Goal: Task Accomplishment & Management: Complete application form

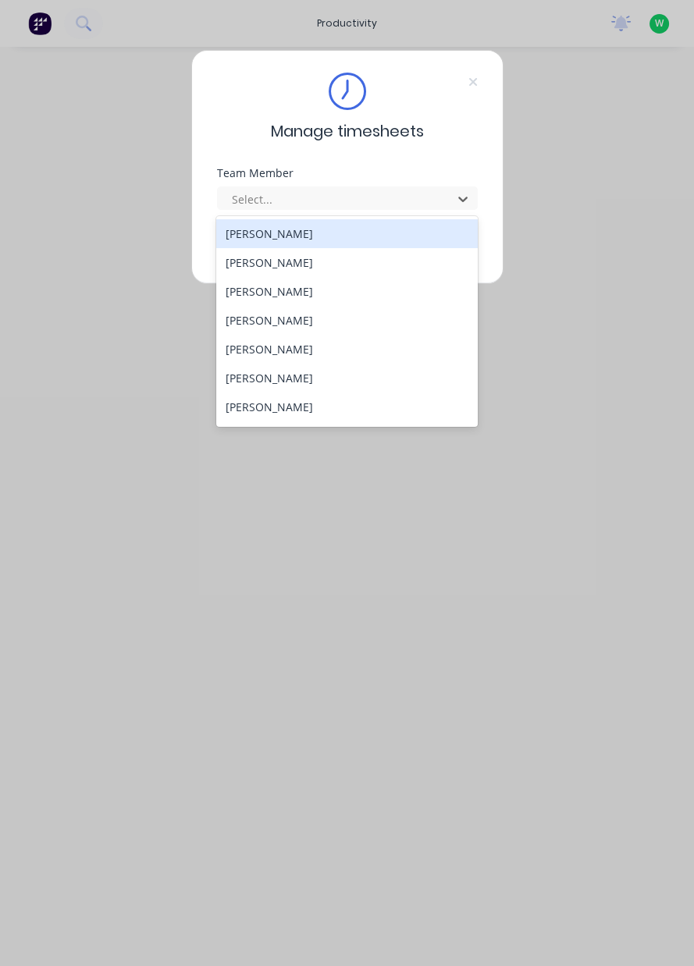
click at [312, 272] on div "[PERSON_NAME]" at bounding box center [347, 262] width 262 height 29
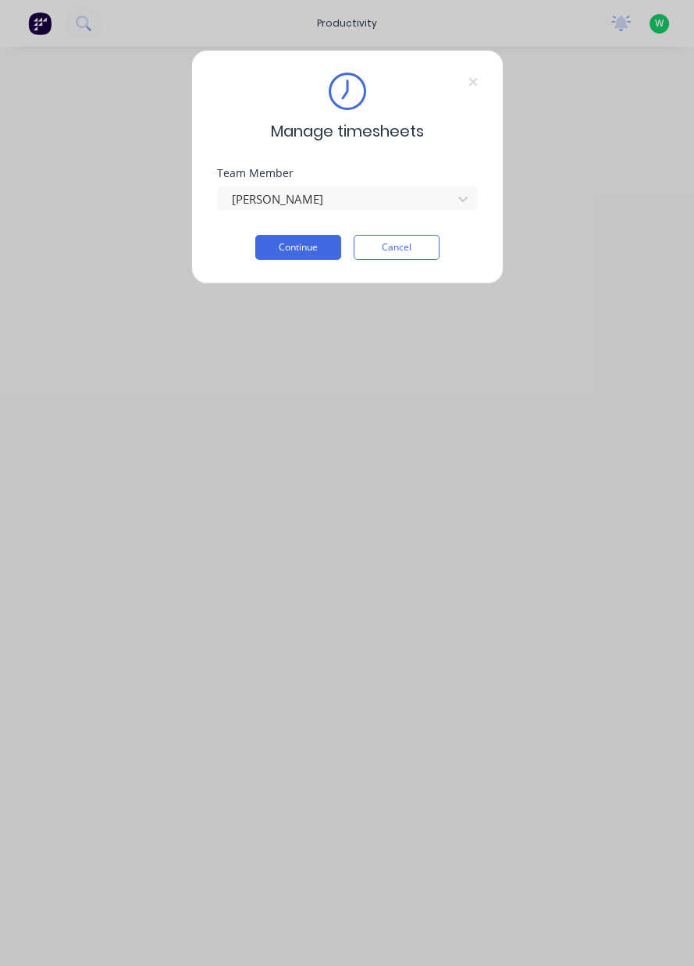
click at [294, 253] on button "Continue" at bounding box center [298, 247] width 86 height 25
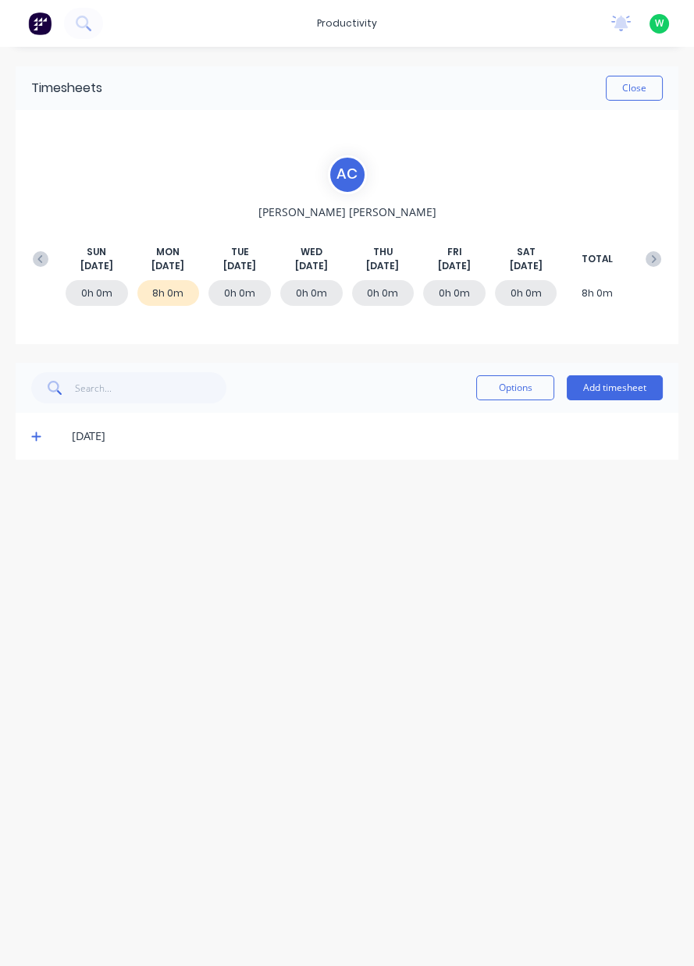
click at [632, 388] on button "Add timesheet" at bounding box center [615, 388] width 96 height 25
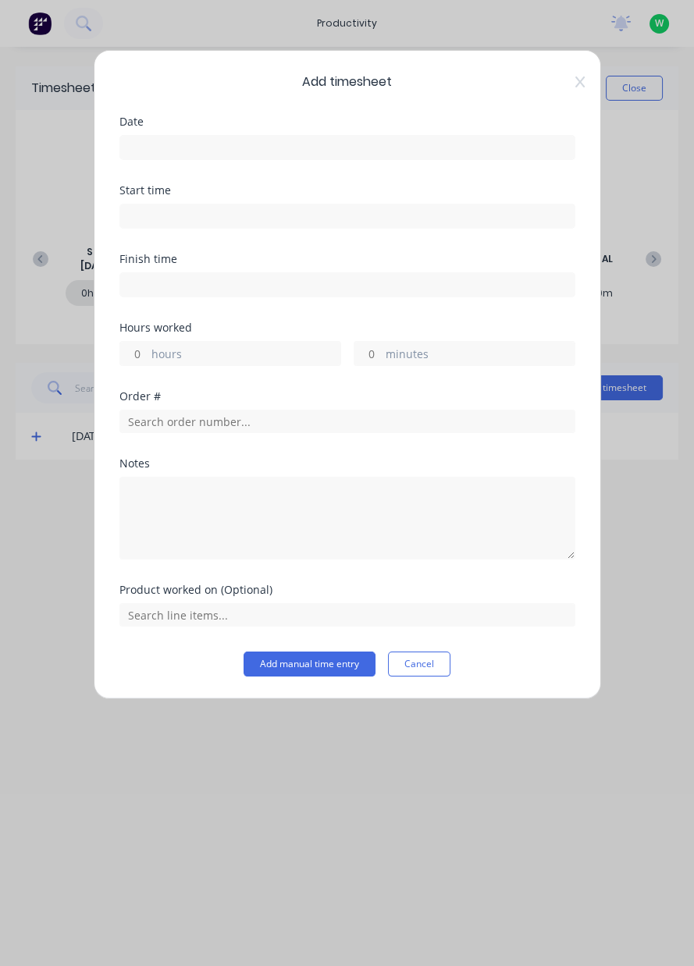
click at [430, 662] on button "Cancel" at bounding box center [419, 664] width 62 height 25
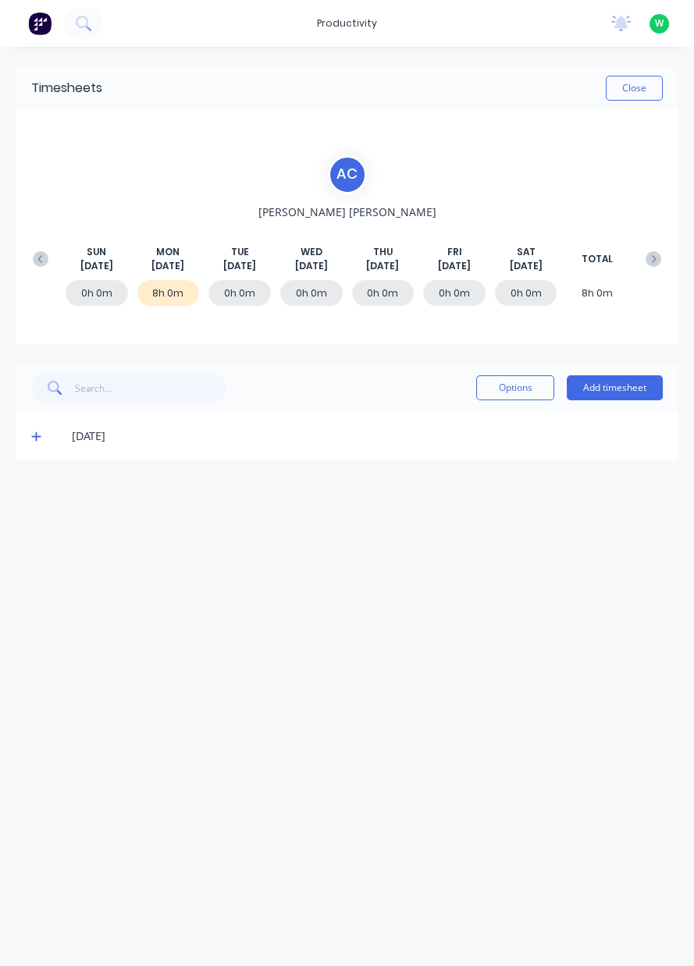
click at [32, 461] on div "Timesheets Close A C [PERSON_NAME] [DATE] [DATE] [DATE] [DATE] [DATE] [DATE] [D…" at bounding box center [347, 491] width 694 height 888
click at [34, 432] on icon at bounding box center [36, 436] width 10 height 11
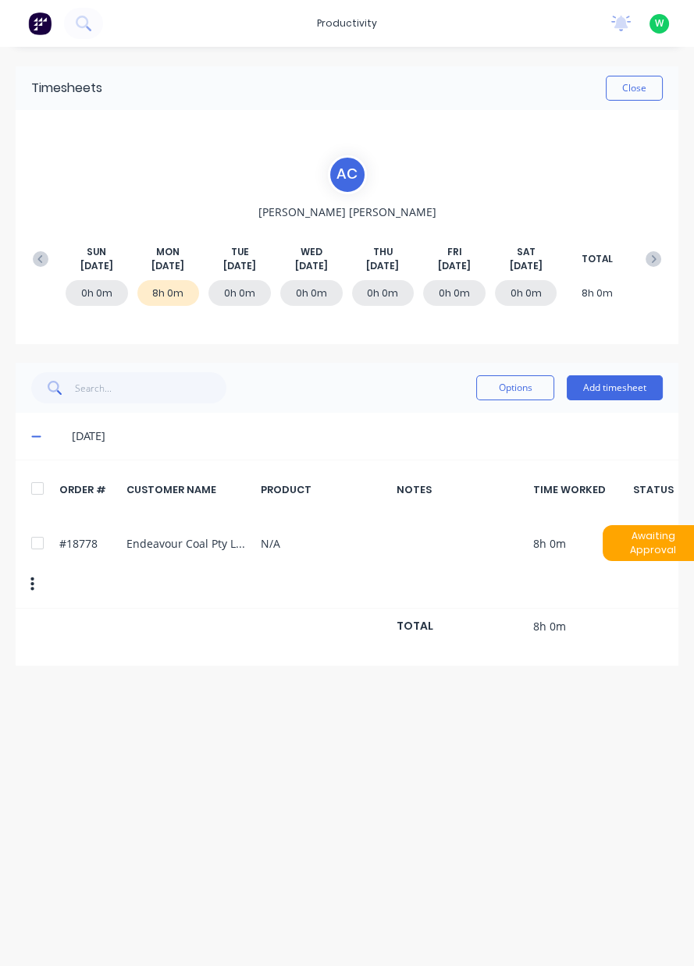
click at [612, 377] on button "Add timesheet" at bounding box center [615, 388] width 96 height 25
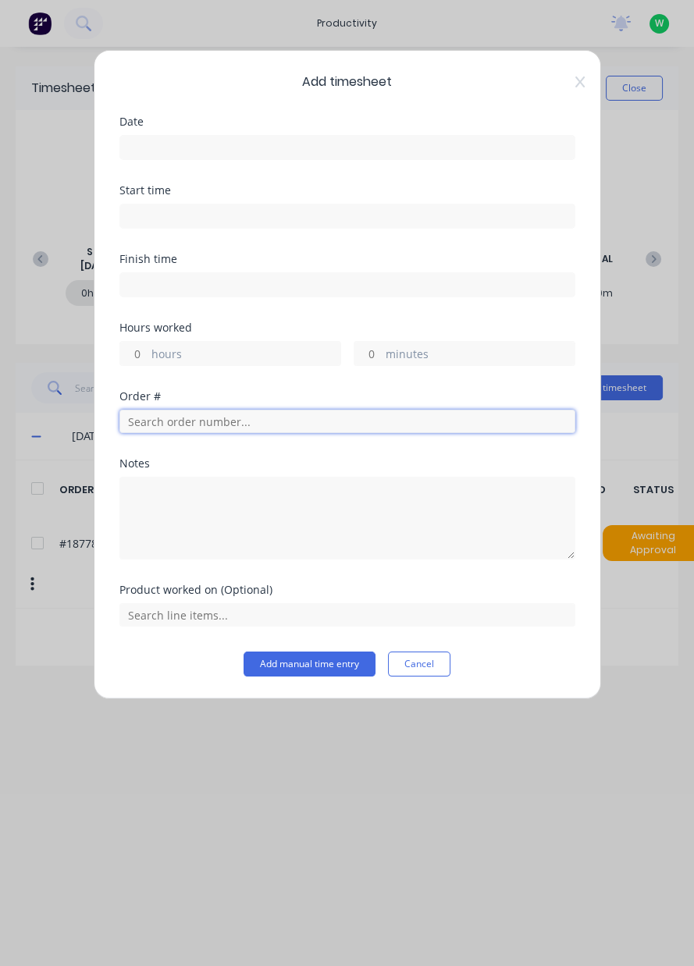
click at [233, 419] on input "text" at bounding box center [347, 421] width 456 height 23
type input "18778"
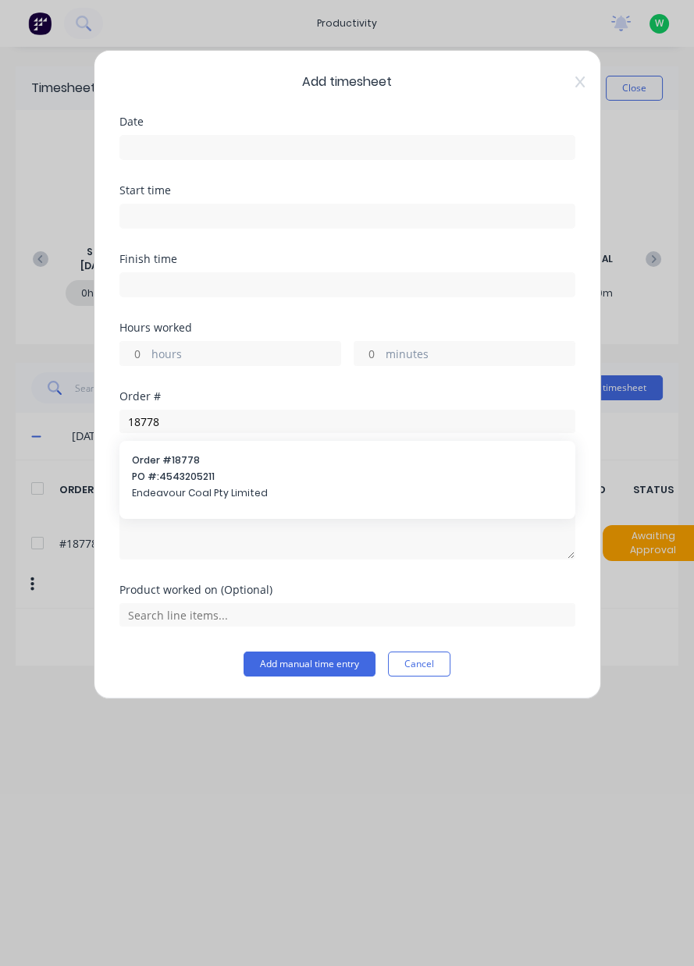
click at [258, 462] on span "Order # 18778" at bounding box center [347, 461] width 431 height 14
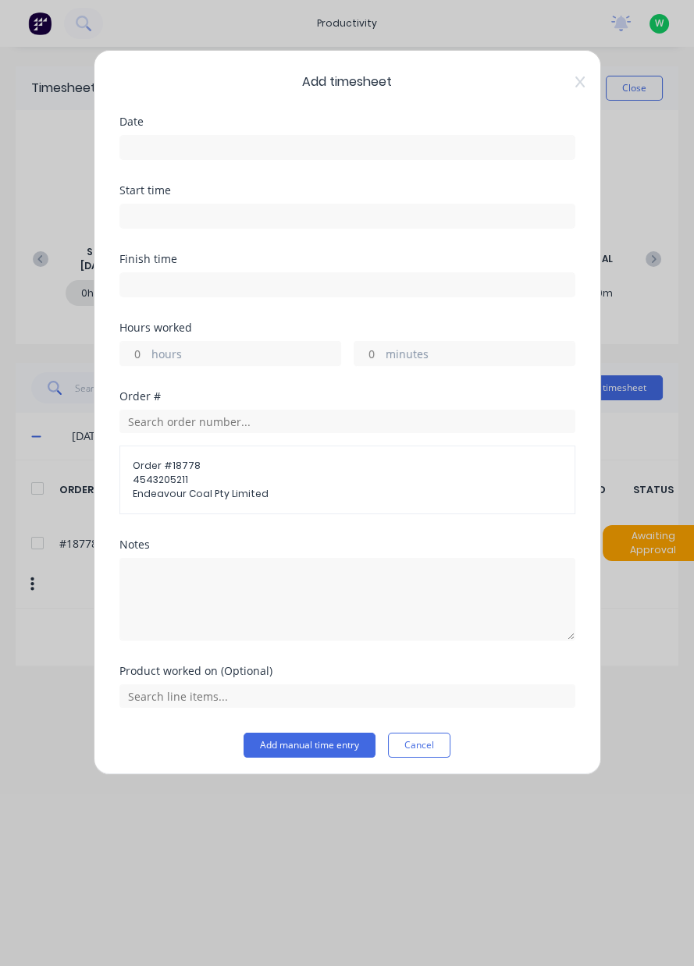
click at [212, 667] on div "Product worked on (Optional)" at bounding box center [347, 671] width 456 height 11
click at [231, 113] on div "Add timesheet Date Start time Finish time Hours worked hours minutes Order # Or…" at bounding box center [347, 412] width 507 height 725
click at [183, 141] on input at bounding box center [347, 147] width 454 height 23
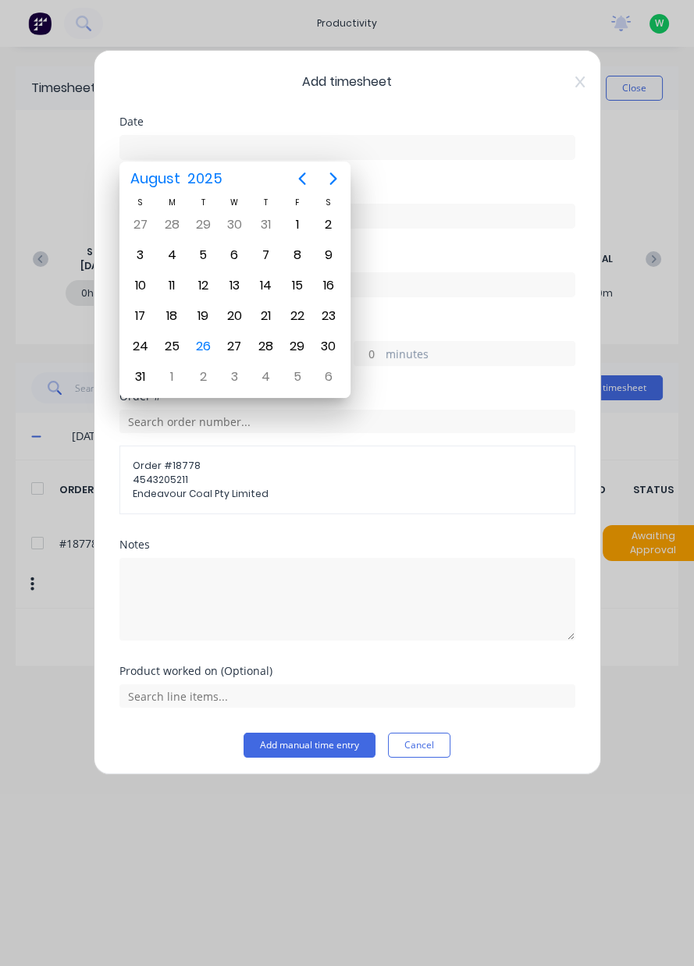
click at [208, 361] on div "2" at bounding box center [202, 376] width 31 height 30
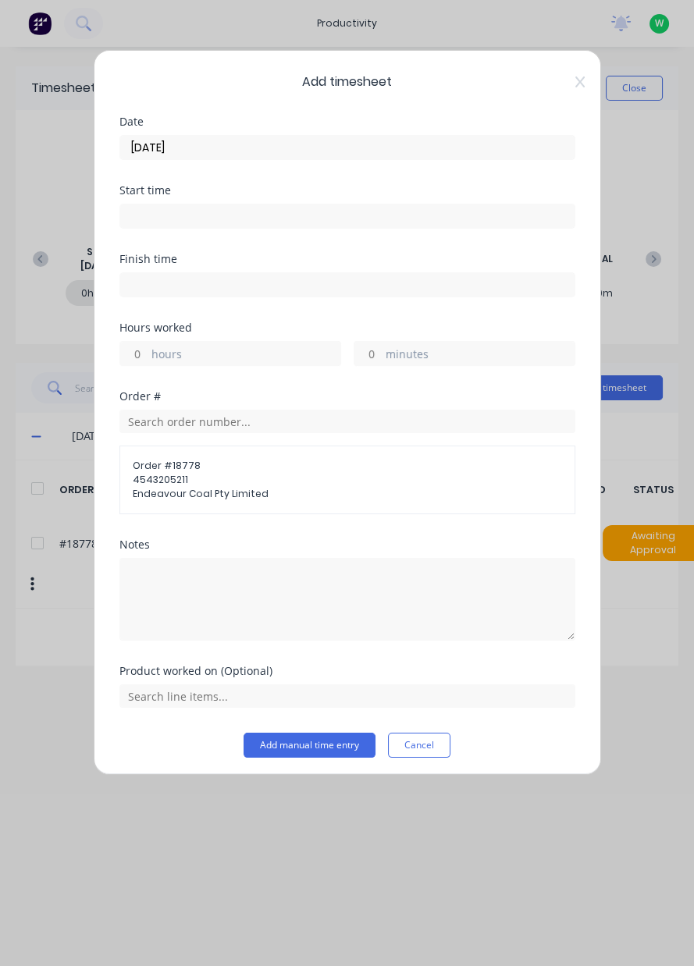
click at [261, 151] on input "[DATE]" at bounding box center [347, 147] width 454 height 23
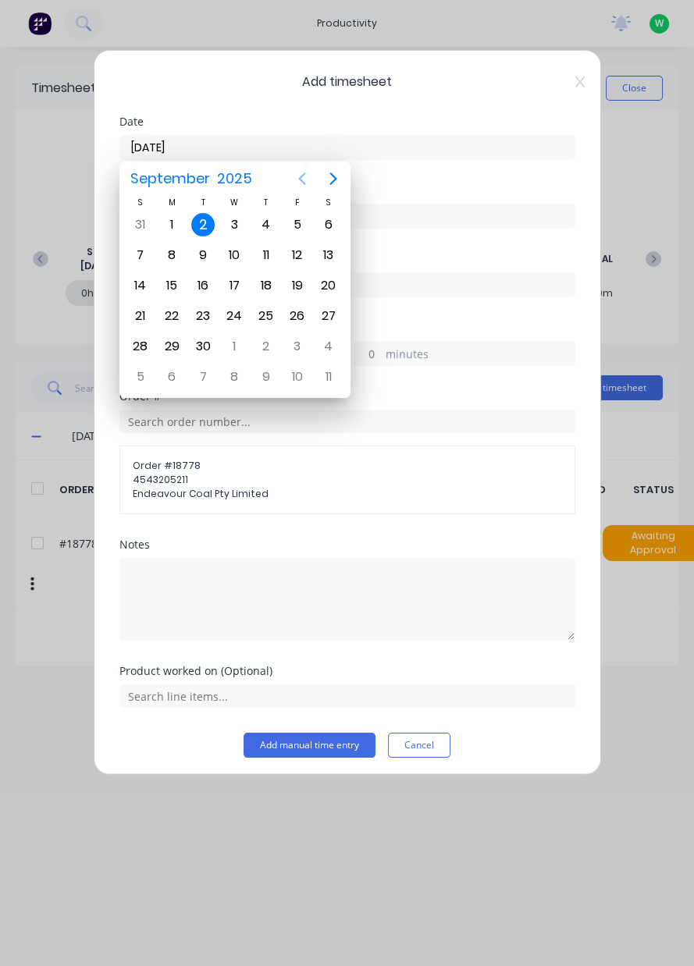
click at [309, 175] on icon "Previous page" at bounding box center [302, 178] width 19 height 19
click at [201, 344] on div "26" at bounding box center [202, 346] width 23 height 23
type input "[DATE]"
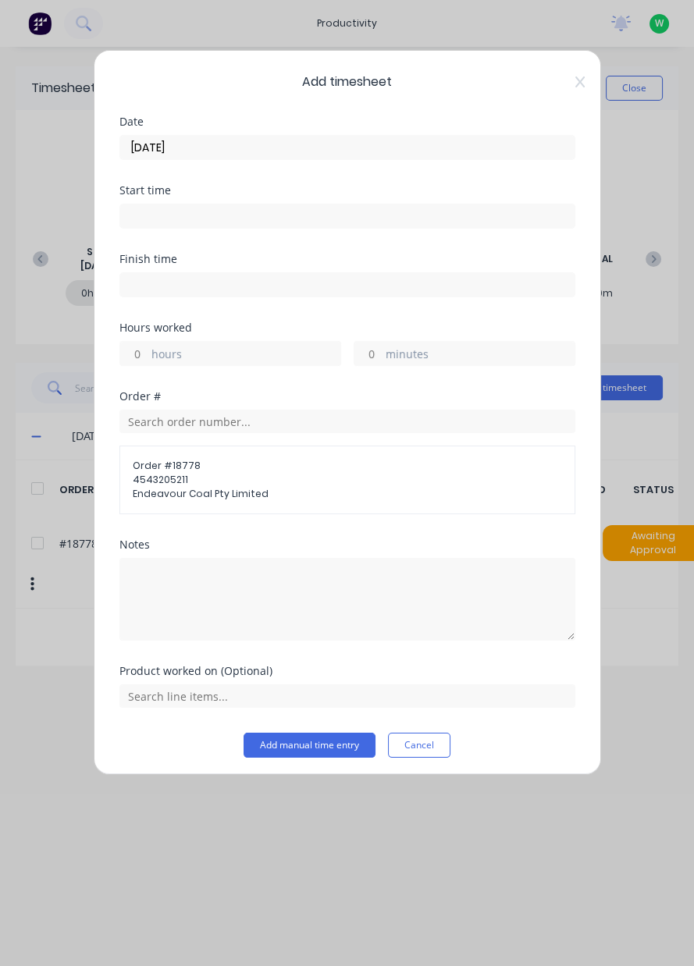
click at [203, 359] on label "hours" at bounding box center [245, 356] width 189 height 20
click at [148, 359] on input "hours" at bounding box center [133, 353] width 27 height 23
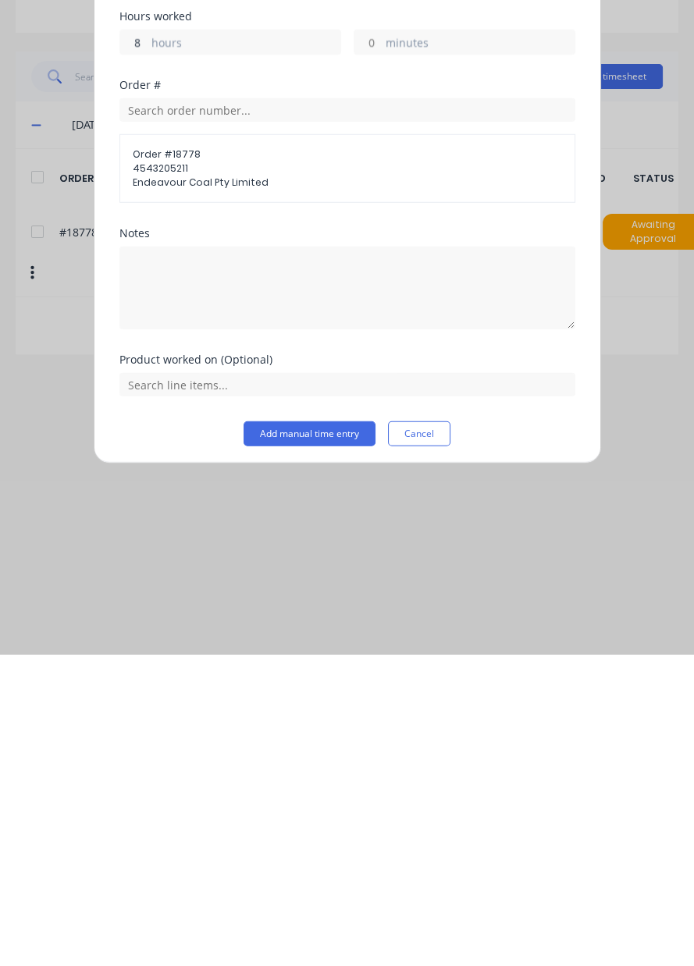
type input "8"
click at [321, 699] on input "text" at bounding box center [347, 696] width 456 height 23
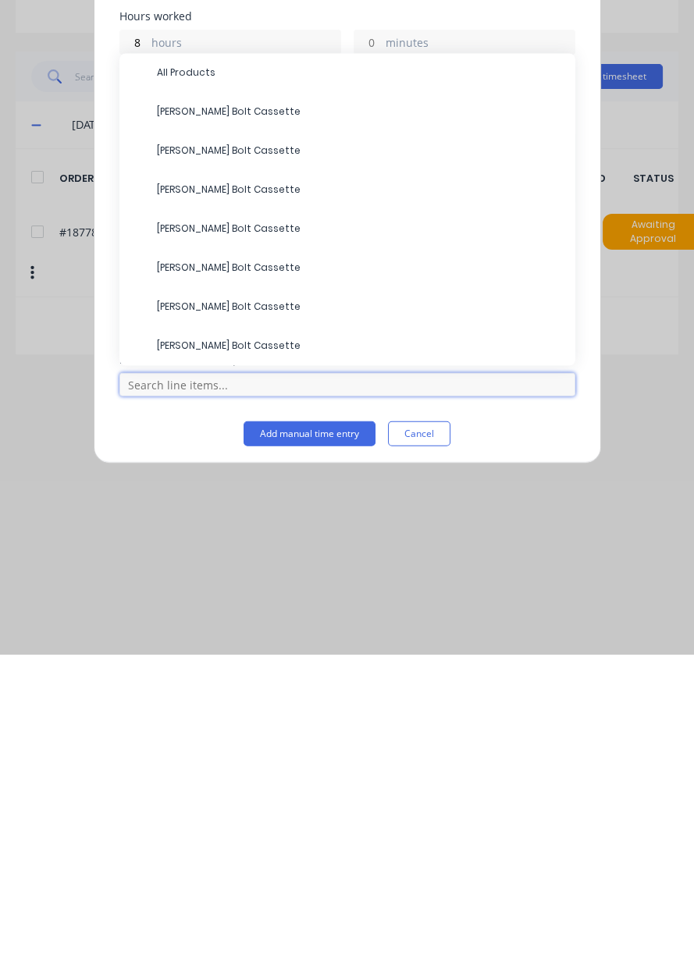
click at [305, 697] on input "text" at bounding box center [347, 696] width 456 height 23
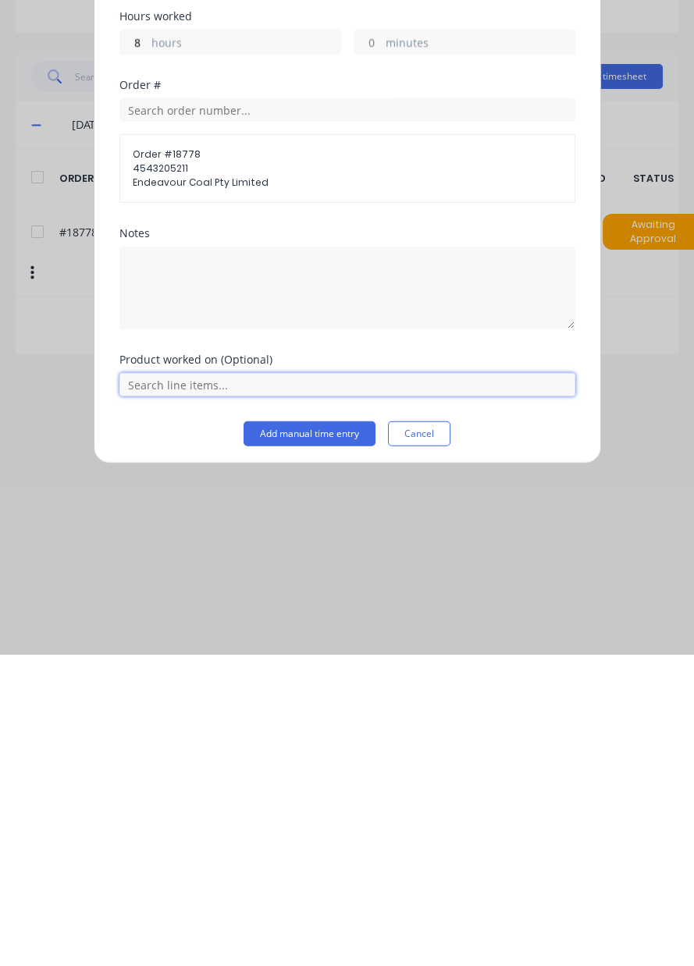
click at [300, 696] on input "text" at bounding box center [347, 696] width 456 height 23
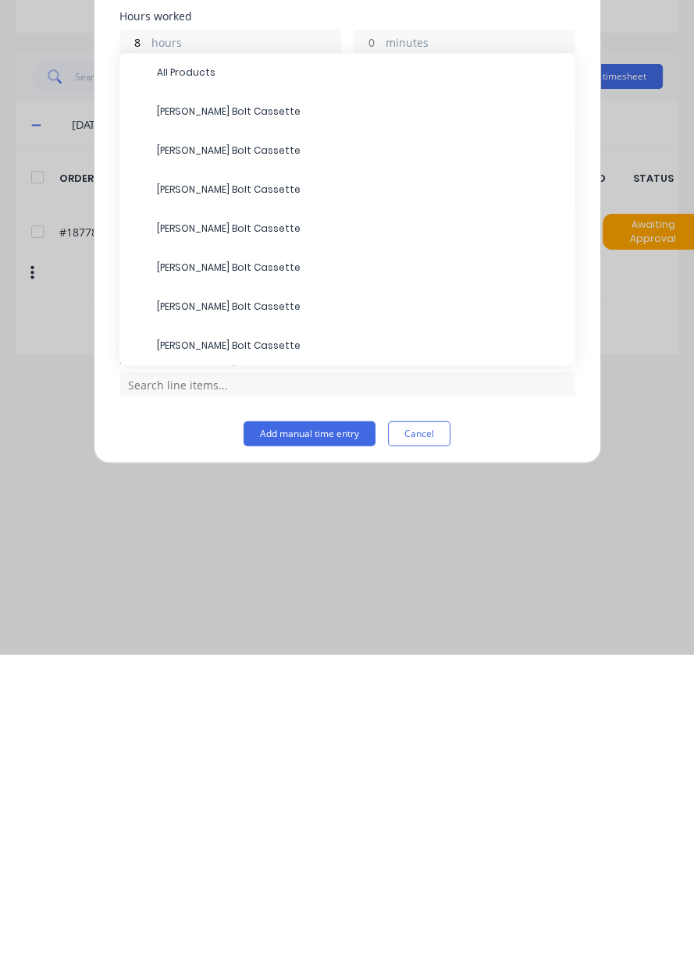
click at [286, 378] on span "All Products" at bounding box center [360, 384] width 406 height 14
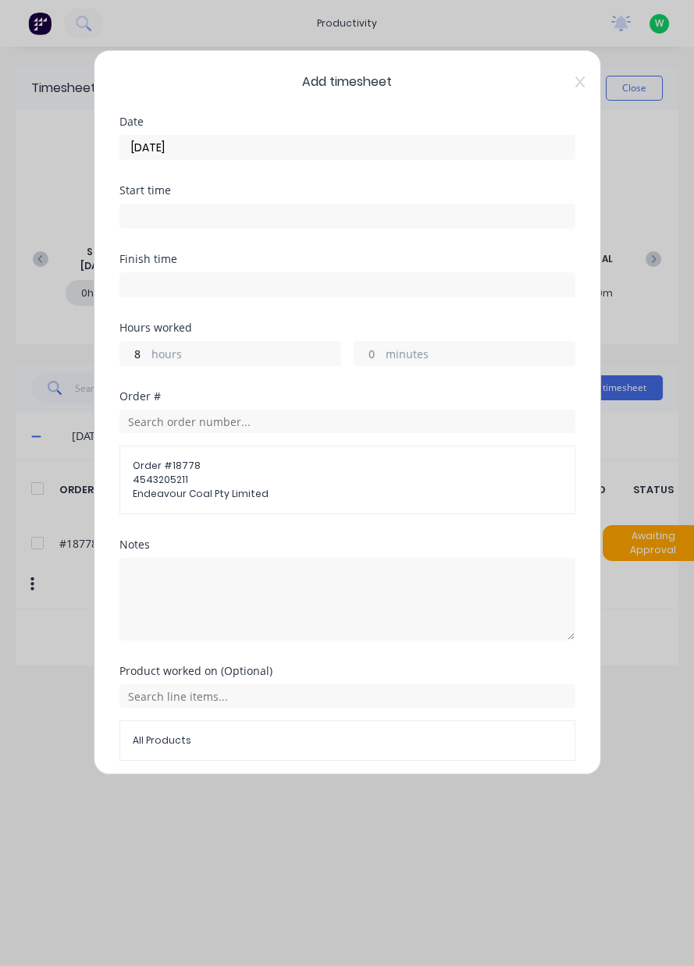
click at [302, 800] on button "Add manual time entry" at bounding box center [310, 798] width 132 height 25
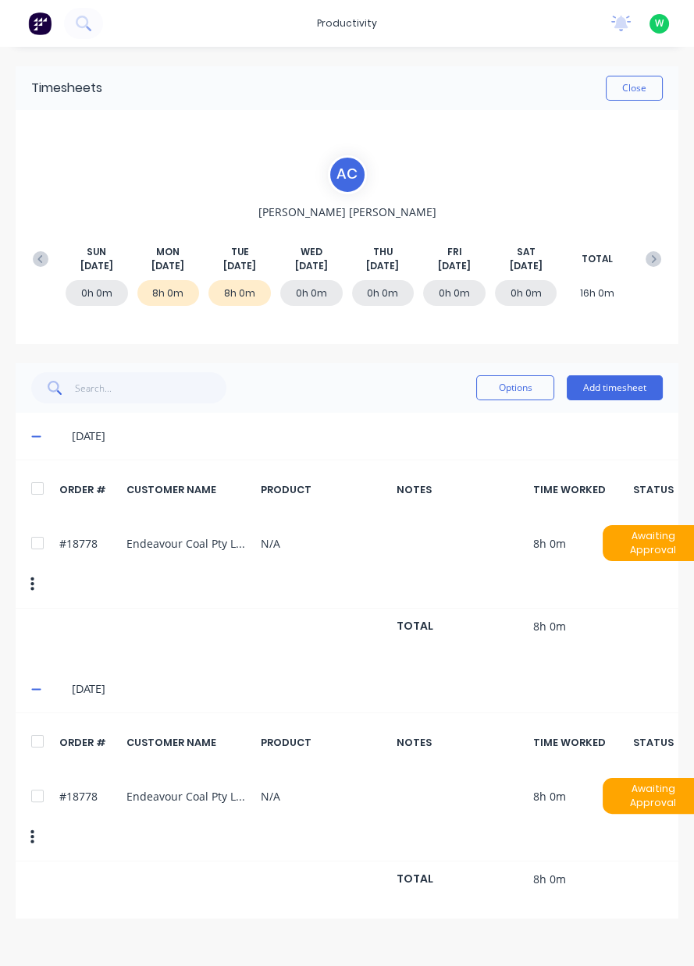
click at [637, 116] on div "A C [PERSON_NAME] [DATE] [DATE] [DATE] [DATE] [DATE] [DATE] [DATE] TOTAL 0h 0m …" at bounding box center [347, 227] width 663 height 234
click at [659, 81] on button "Close" at bounding box center [634, 88] width 57 height 25
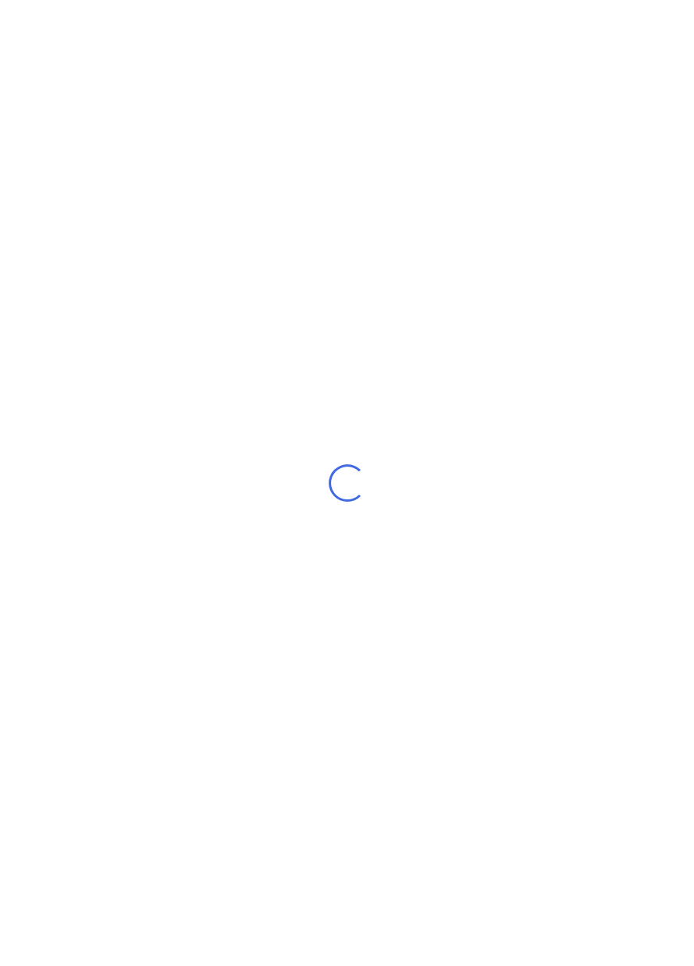
click at [625, 118] on div "Loading..." at bounding box center [347, 483] width 694 height 966
